Goal: Task Accomplishment & Management: Manage account settings

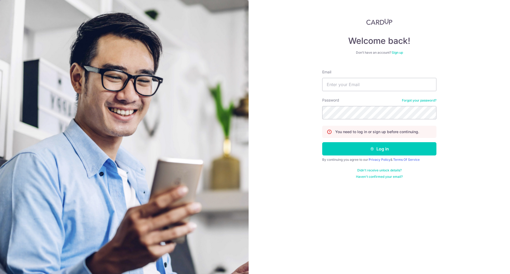
click at [361, 75] on div "Email" at bounding box center [379, 80] width 114 height 22
click at [363, 81] on input "Email" at bounding box center [379, 84] width 114 height 13
type input "DARRYLTOMA@GMAIL.COM"
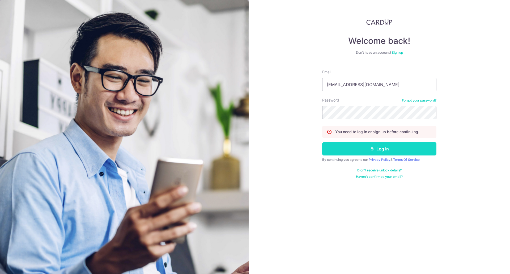
click at [366, 150] on button "Log in" at bounding box center [379, 148] width 114 height 13
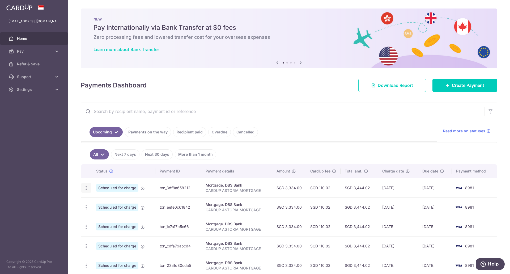
click at [84, 188] on icon "button" at bounding box center [86, 188] width 6 height 6
click at [103, 204] on span "Update payment" at bounding box center [114, 202] width 36 height 6
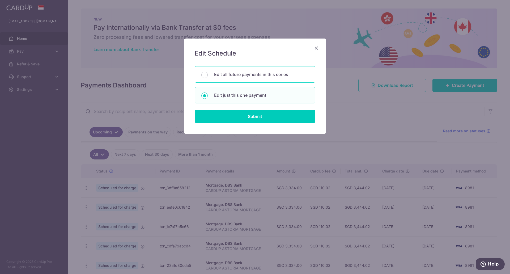
click at [219, 72] on p "Edit all future payments in this series" at bounding box center [261, 74] width 94 height 6
click at [208, 72] on input "Edit all future payments in this series" at bounding box center [204, 75] width 6 height 6
radio input "true"
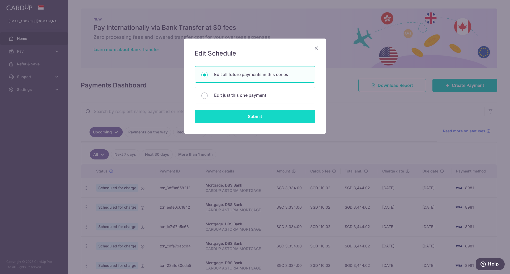
click at [235, 112] on input "Submit" at bounding box center [255, 116] width 120 height 13
radio input "true"
type input "3,334.00"
type input "CARDUP ASTORIA MORTGAGE"
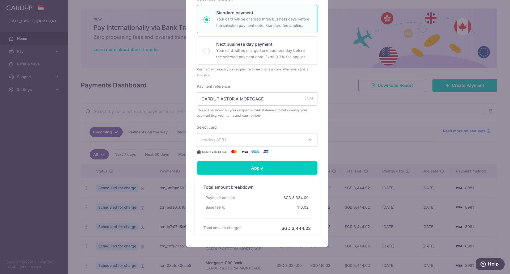
click at [227, 139] on span "ending 8981" at bounding box center [252, 139] width 102 height 6
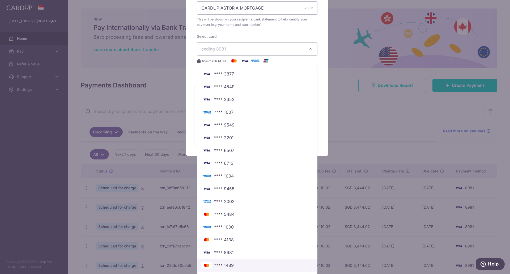
click at [223, 262] on span "**** 1489" at bounding box center [224, 265] width 20 height 6
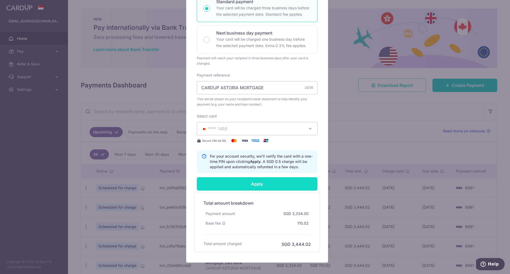
click at [272, 180] on input "Apply" at bounding box center [257, 183] width 120 height 13
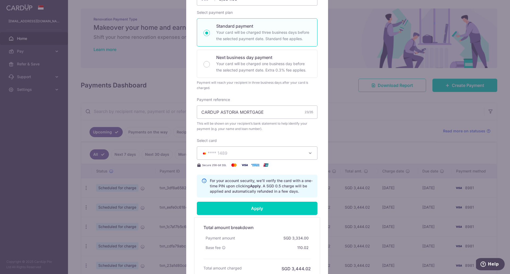
scroll to position [144, 0]
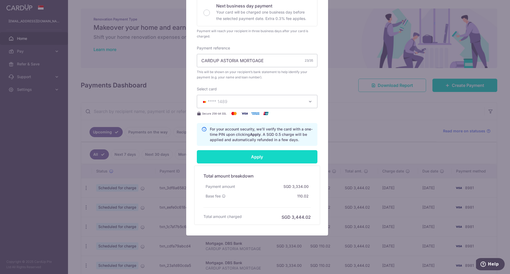
click at [276, 154] on input "Apply" at bounding box center [257, 156] width 120 height 13
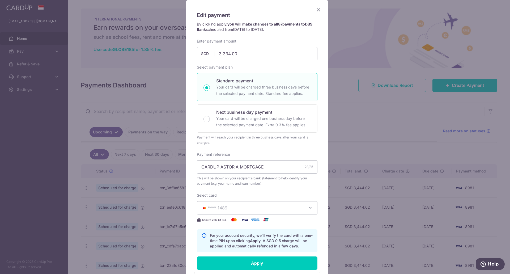
type input "Successfully Applied"
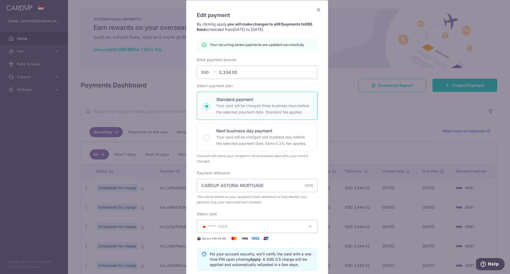
scroll to position [0, 0]
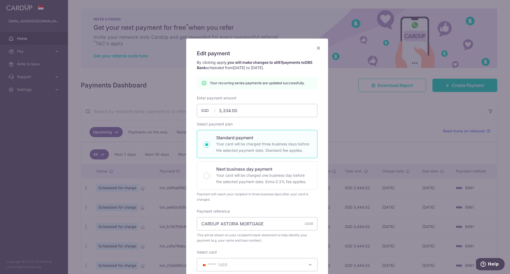
click at [315, 49] on icon "Close" at bounding box center [318, 48] width 6 height 7
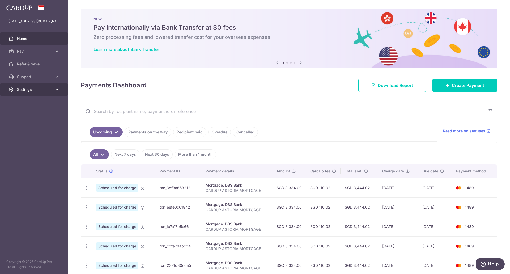
click at [53, 90] on link "Settings" at bounding box center [34, 89] width 68 height 13
click at [26, 115] on span "Logout" at bounding box center [34, 114] width 35 height 5
